Goal: Navigation & Orientation: Find specific page/section

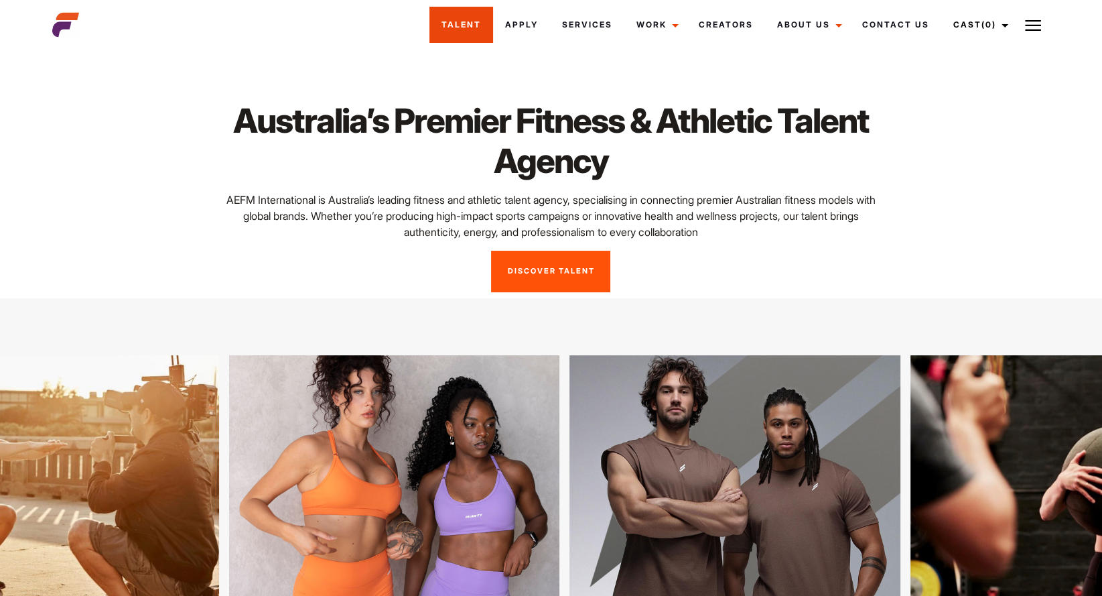
click at [454, 38] on link "Talent" at bounding box center [462, 25] width 64 height 36
